Goal: Book appointment/travel/reservation

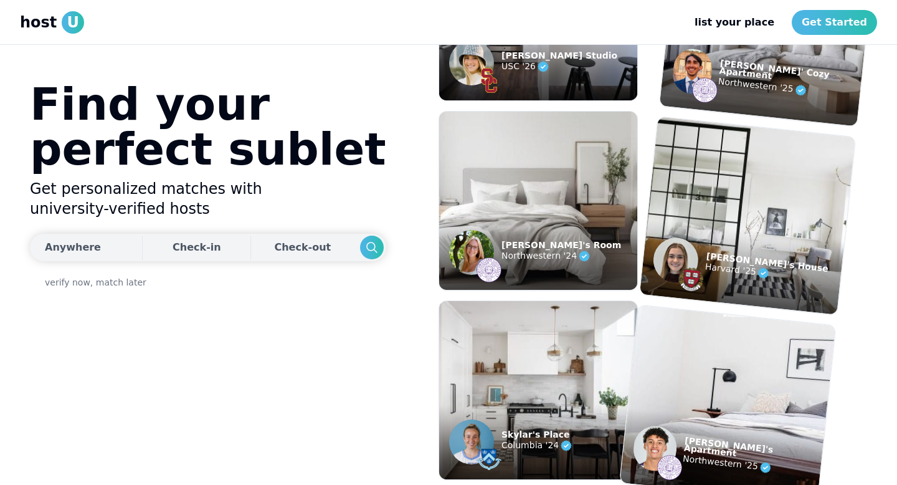
click at [89, 257] on button "Anywhere" at bounding box center [84, 247] width 109 height 27
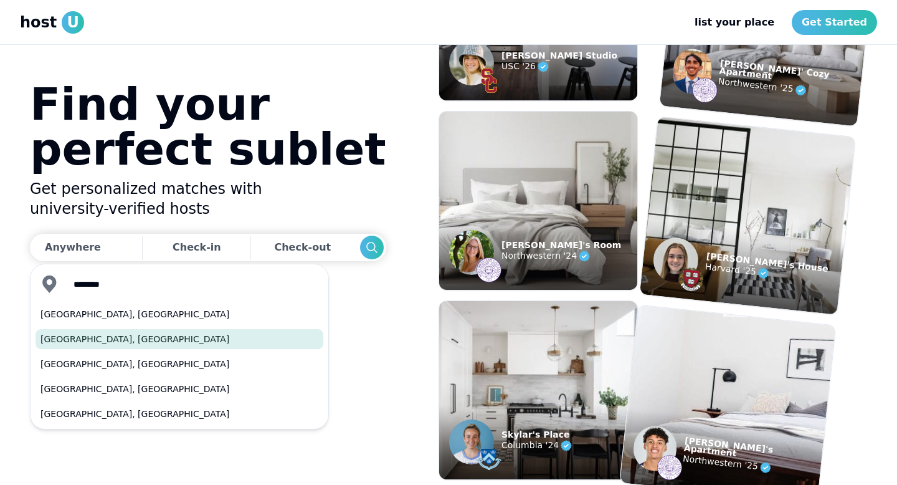
click at [72, 336] on button "[GEOGRAPHIC_DATA], [GEOGRAPHIC_DATA]" at bounding box center [180, 339] width 288 height 20
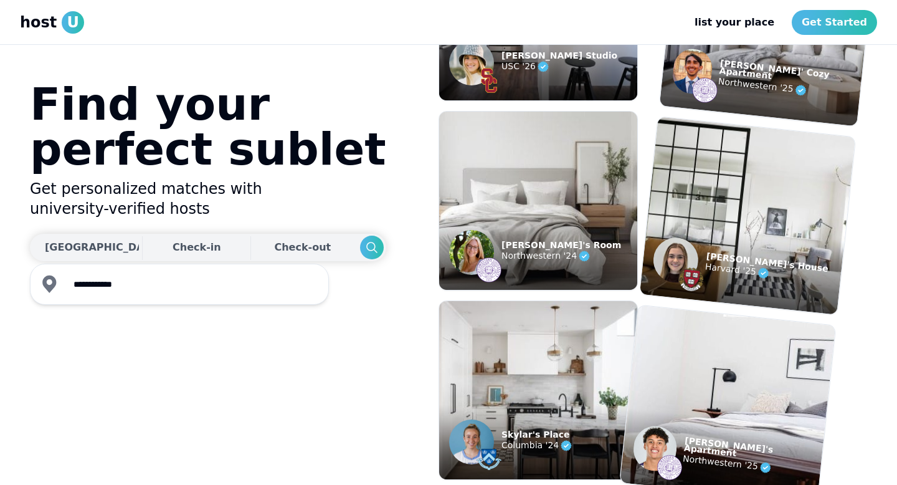
type input "**********"
click at [173, 250] on div "Check-in" at bounding box center [197, 247] width 49 height 25
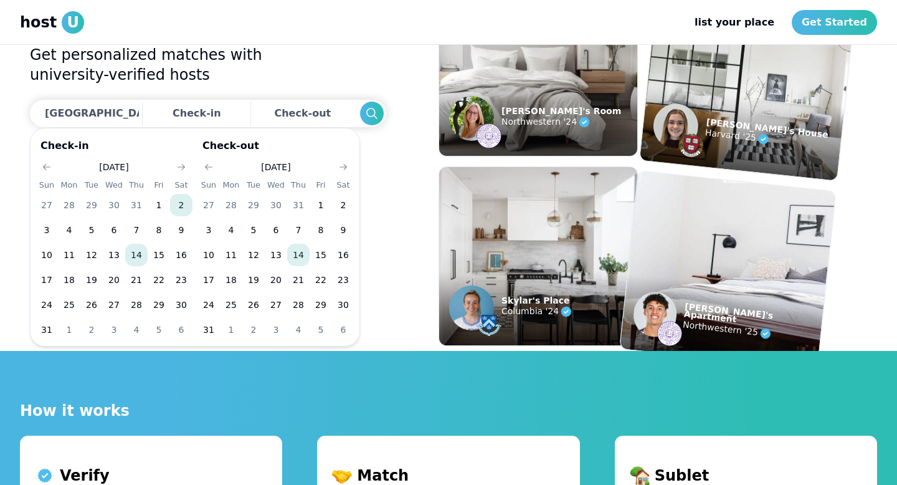
scroll to position [136, 0]
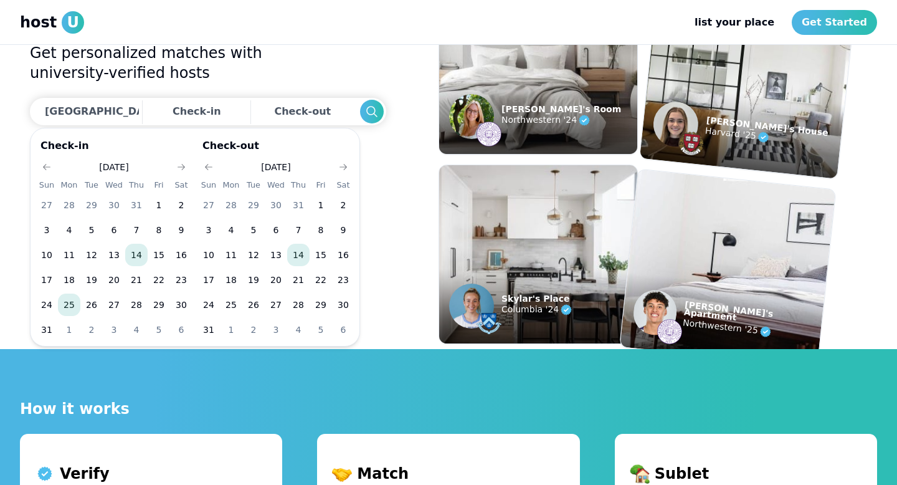
click at [65, 306] on button "25" at bounding box center [69, 304] width 22 height 22
click at [338, 167] on button "Go to next month" at bounding box center [342, 166] width 17 height 17
click at [316, 302] on button "31" at bounding box center [321, 304] width 22 height 22
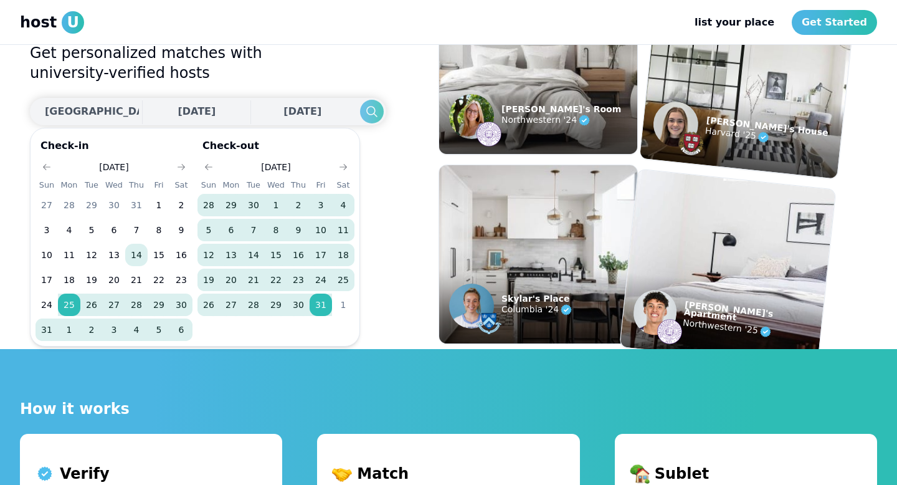
click at [364, 111] on icon "Search" at bounding box center [371, 111] width 15 height 15
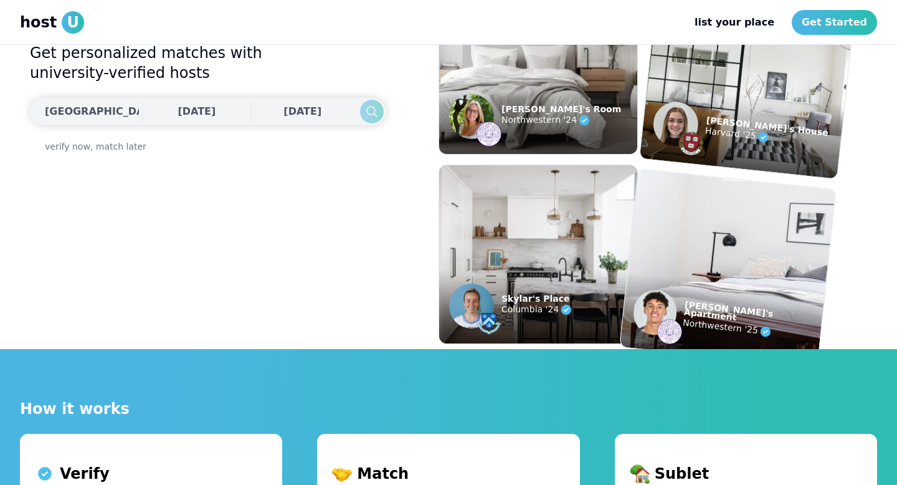
scroll to position [0, 0]
